Goal: Check status: Check status

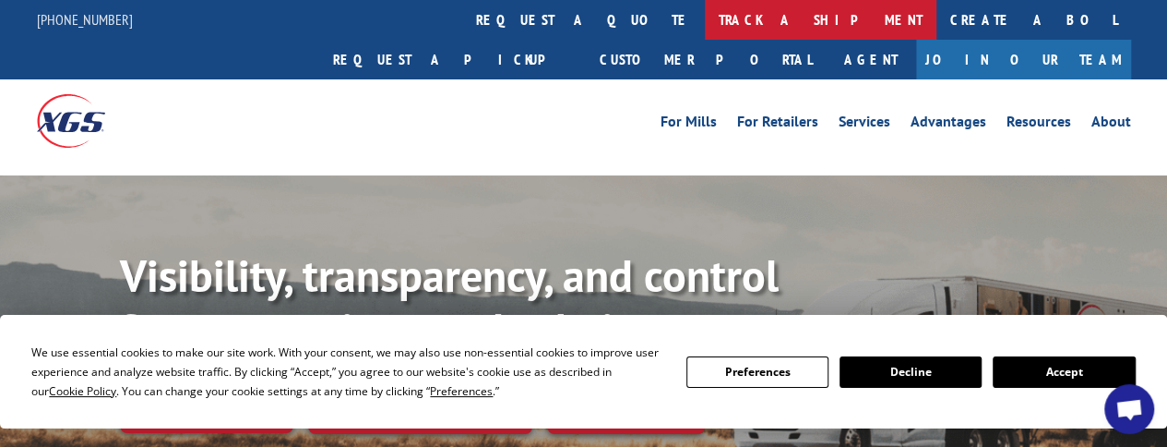
click at [705, 27] on link "track a shipment" at bounding box center [821, 20] width 232 height 40
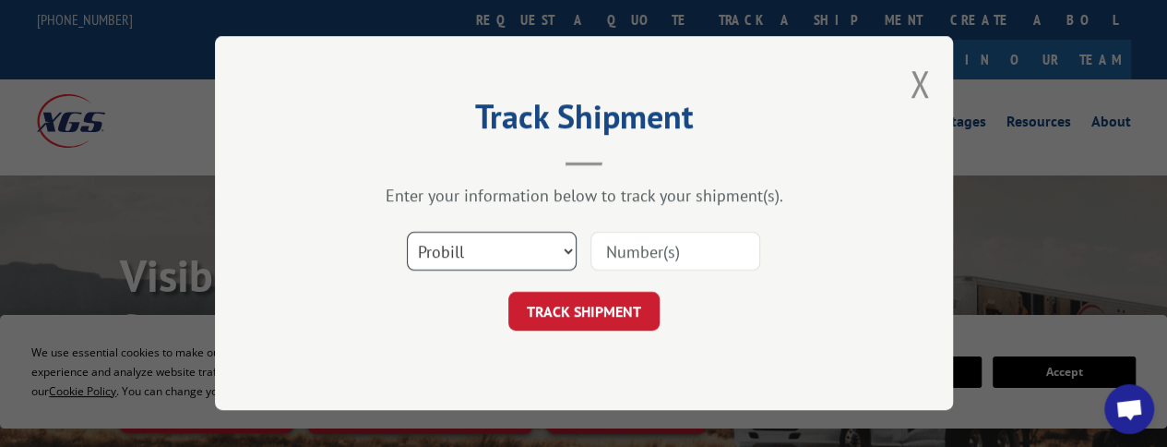
click at [498, 252] on select "Select category... Probill BOL PO" at bounding box center [492, 252] width 170 height 39
select select "bol"
click at [407, 233] on select "Select category... Probill BOL PO" at bounding box center [492, 252] width 170 height 39
click at [648, 254] on input at bounding box center [676, 252] width 170 height 39
type input "814989"
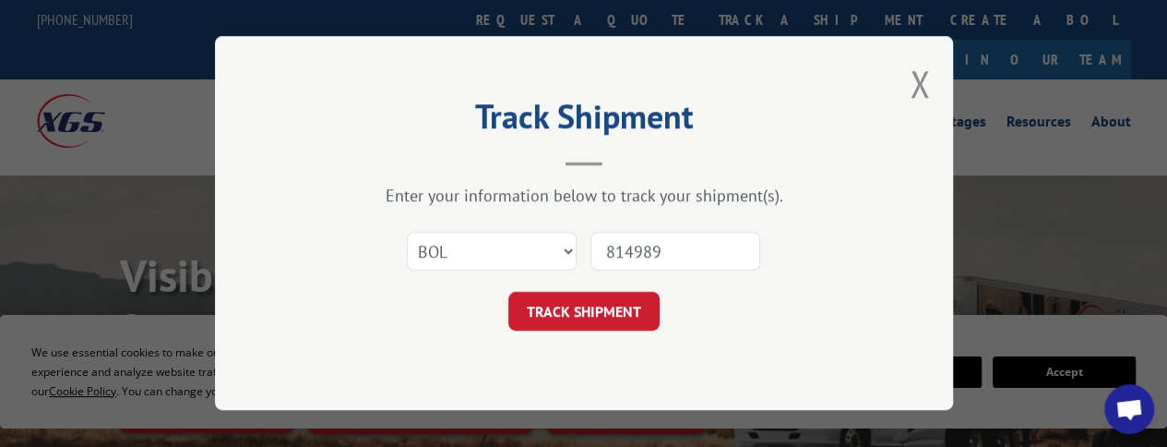
click button "TRACK SHIPMENT" at bounding box center [583, 311] width 151 height 39
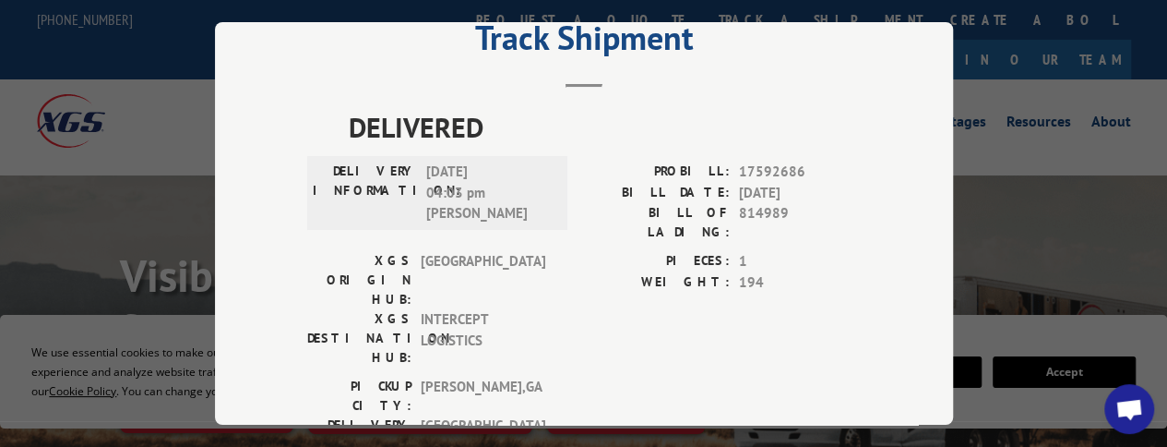
scroll to position [92, 0]
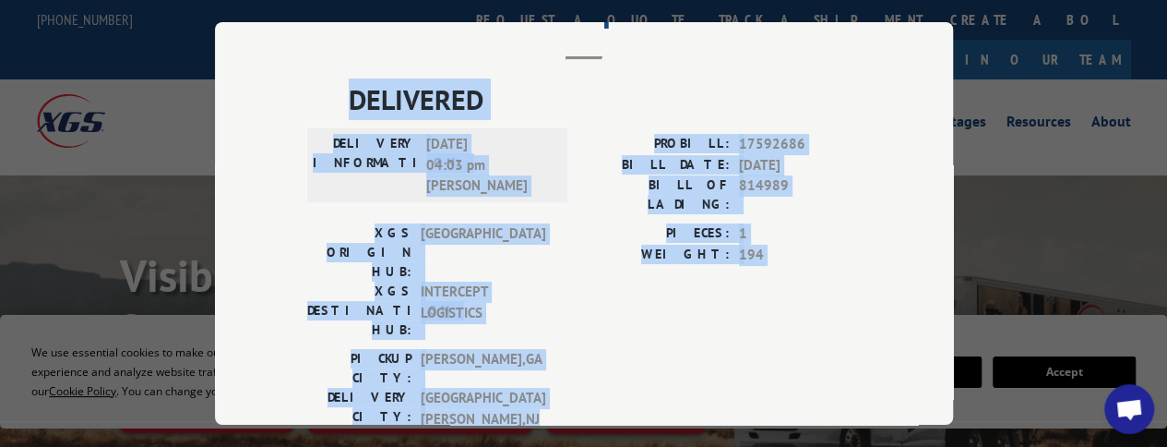
drag, startPoint x: 323, startPoint y: 69, endPoint x: 658, endPoint y: 324, distance: 420.8
click at [658, 324] on div "Track Shipment DELIVERED DELIVERY INFORMATION: [DATE] 04:03 pm [PERSON_NAME]: 1…" at bounding box center [584, 223] width 738 height 402
copy div "DELIVERED DELIVERY INFORMATION: [DATE] 04:03 pm [PERSON_NAME]: 17592686 BILL DA…"
